Goal: Complete application form

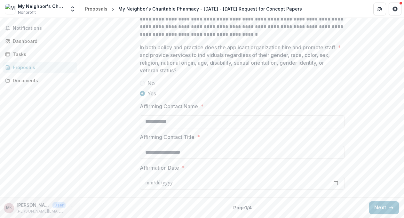
scroll to position [930, 0]
click at [381, 209] on button "Next" at bounding box center [384, 207] width 30 height 13
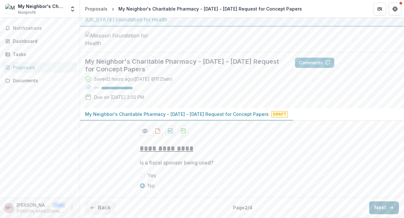
click at [377, 211] on button "Next" at bounding box center [384, 207] width 30 height 13
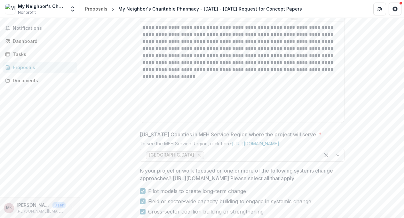
scroll to position [294, 0]
click at [304, 81] on p "**********" at bounding box center [242, 52] width 199 height 56
click at [309, 81] on p "**********" at bounding box center [242, 52] width 199 height 56
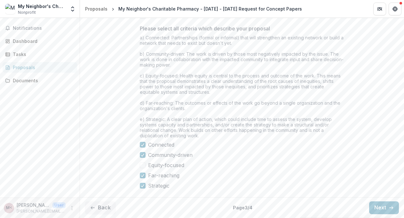
scroll to position [577, 0]
click at [382, 209] on button "Next" at bounding box center [384, 207] width 30 height 13
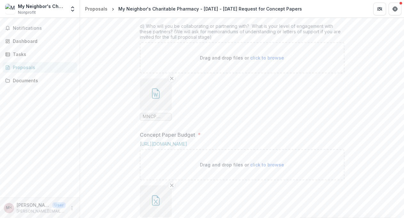
scroll to position [330, 0]
click at [172, 79] on icon "Remove File" at bounding box center [171, 76] width 5 height 5
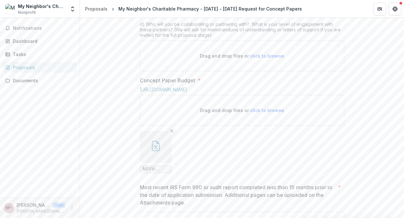
click at [266, 59] on span "click to browse" at bounding box center [267, 55] width 34 height 5
type input "**********"
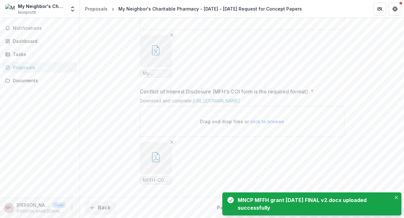
scroll to position [763, 0]
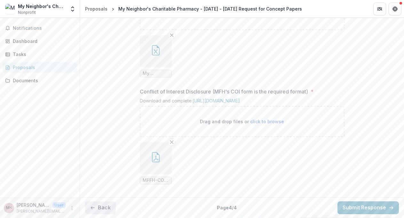
click at [102, 211] on button "Back" at bounding box center [100, 207] width 31 height 13
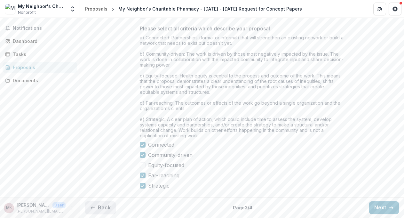
scroll to position [577, 0]
click at [103, 211] on button "Back" at bounding box center [100, 207] width 31 height 13
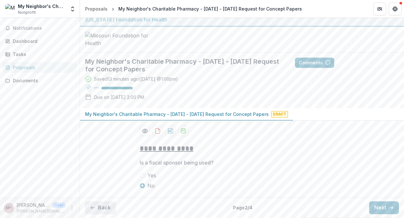
click at [107, 212] on button "Back" at bounding box center [100, 207] width 31 height 13
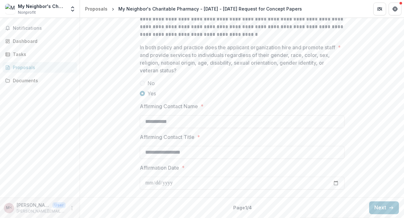
scroll to position [930, 0]
click at [379, 210] on button "Next" at bounding box center [384, 207] width 30 height 13
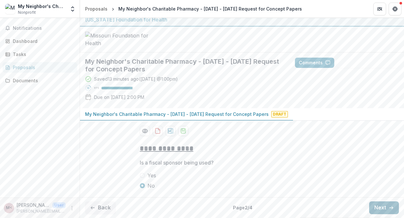
scroll to position [53, 0]
click at [383, 208] on button "Next" at bounding box center [384, 207] width 30 height 13
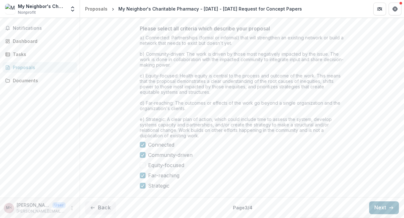
scroll to position [577, 0]
click at [380, 208] on button "Next" at bounding box center [384, 207] width 30 height 13
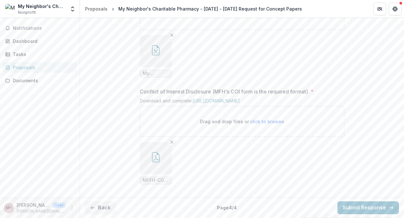
scroll to position [763, 0]
